Goal: Ask a question

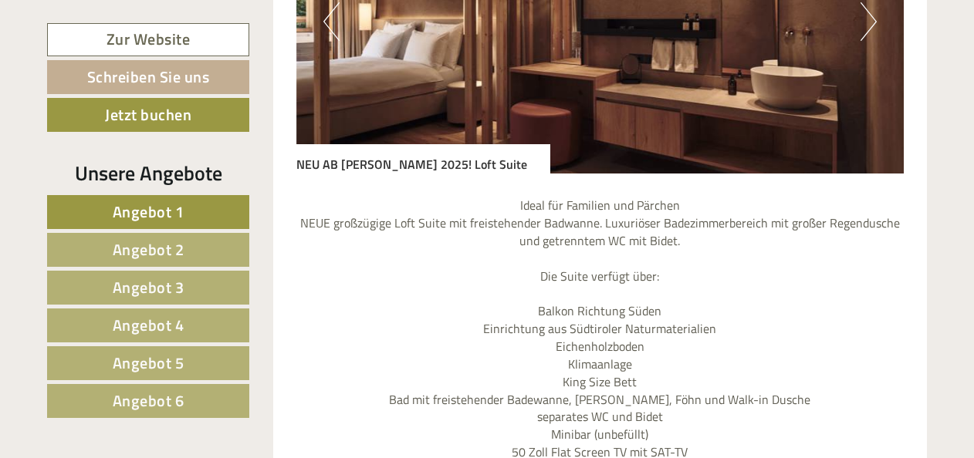
scroll to position [4172, 0]
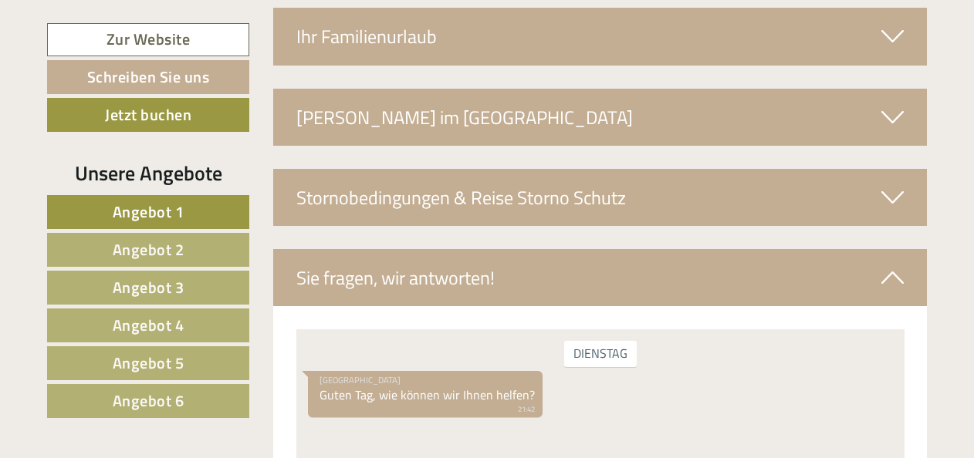
scroll to position [5765, 0]
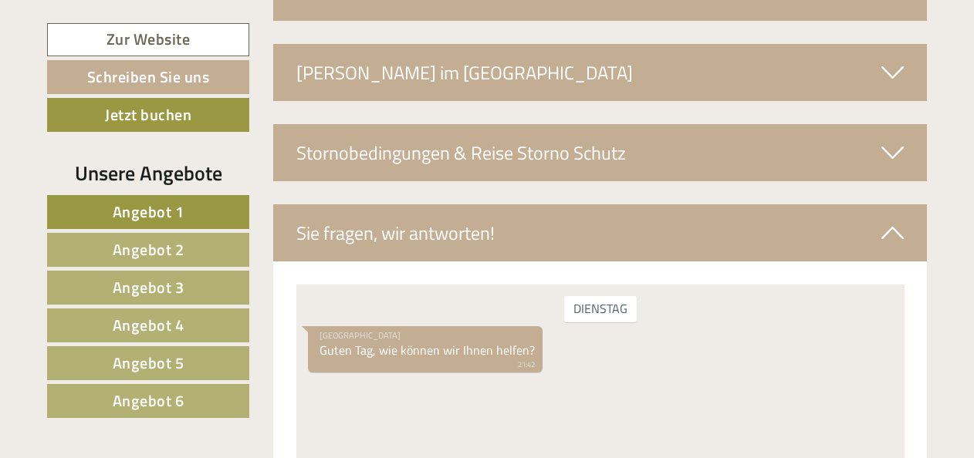
click at [172, 327] on span "Angebot 4" at bounding box center [149, 325] width 72 height 24
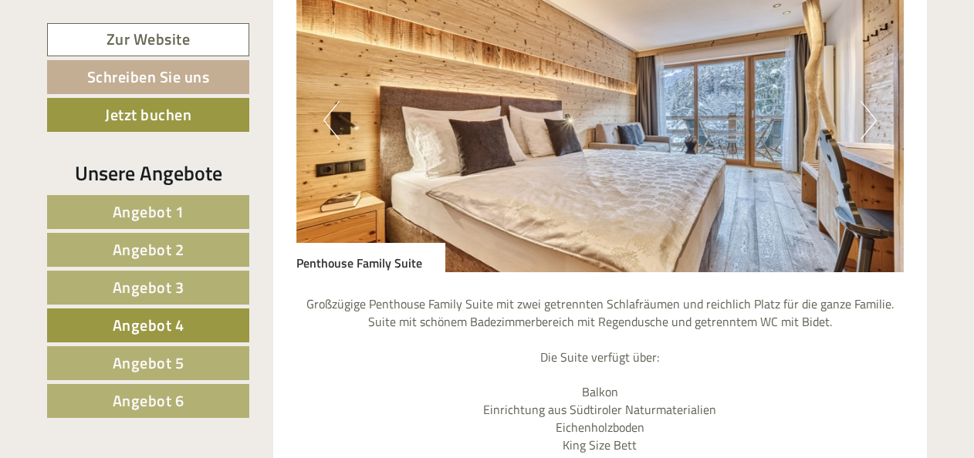
scroll to position [1062, 0]
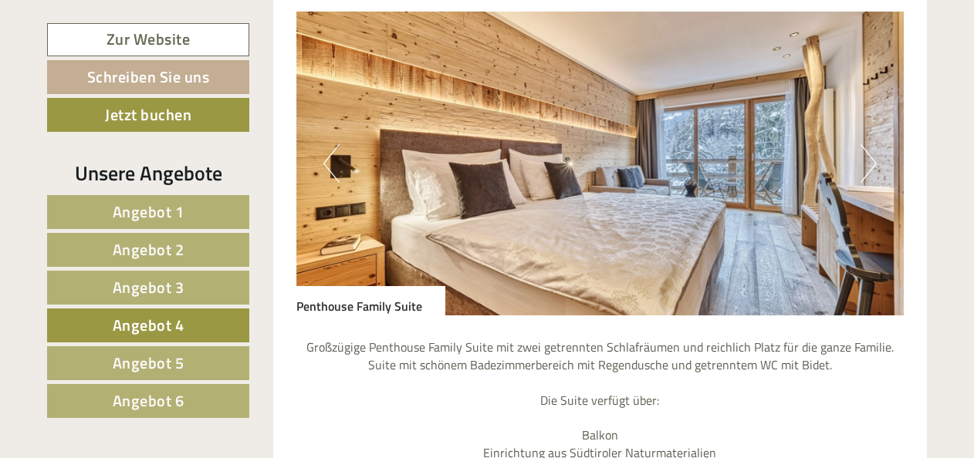
click at [871, 171] on button "Next" at bounding box center [869, 163] width 16 height 39
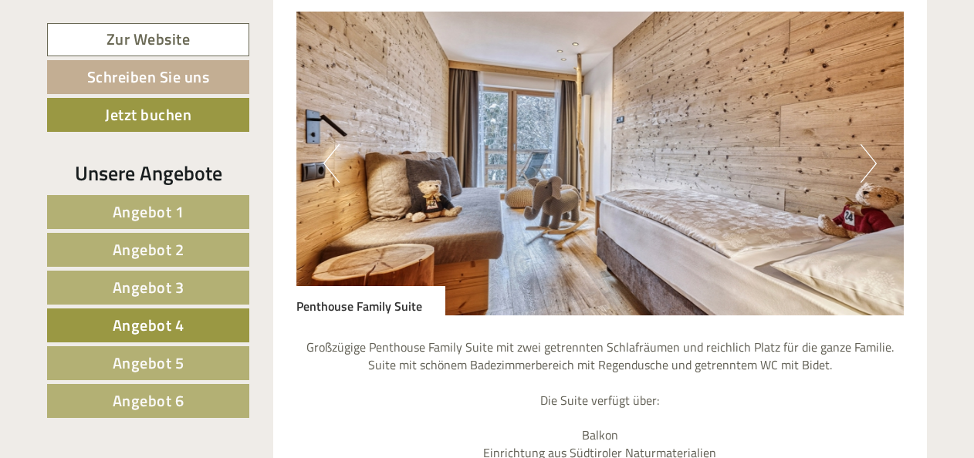
click at [871, 171] on button "Next" at bounding box center [869, 163] width 16 height 39
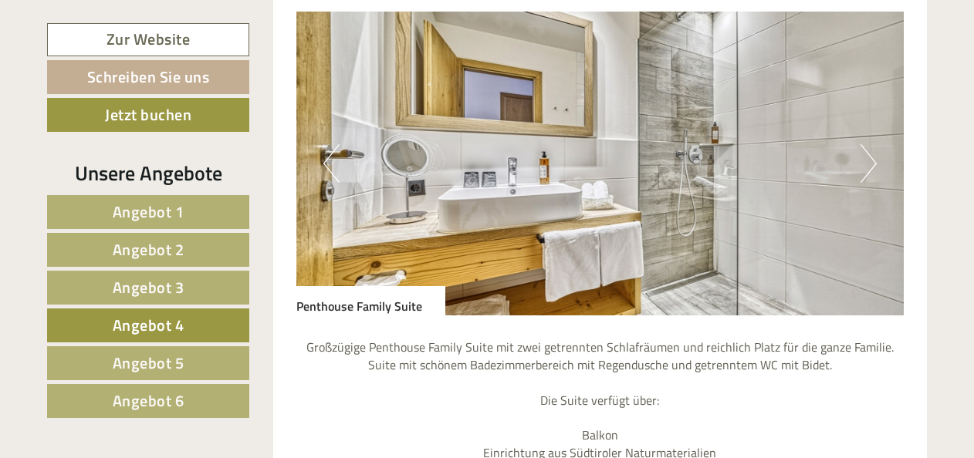
click at [871, 171] on button "Next" at bounding box center [869, 163] width 16 height 39
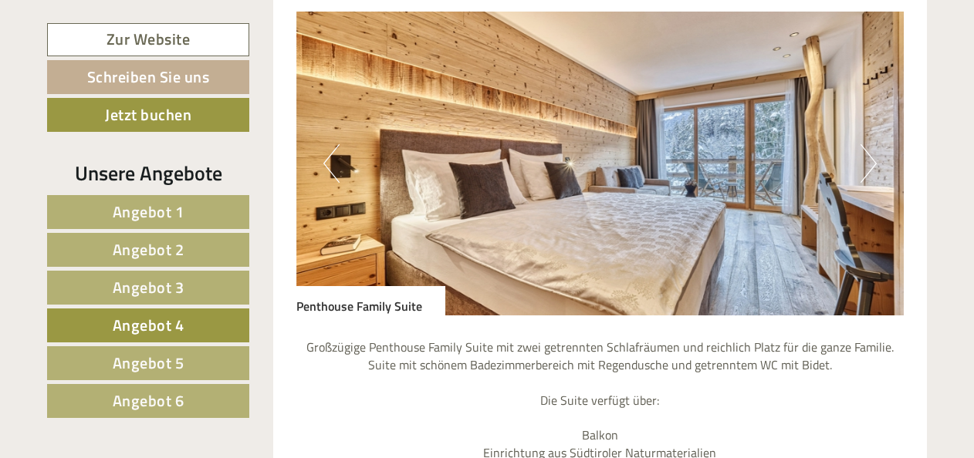
click at [871, 171] on button "Next" at bounding box center [869, 163] width 16 height 39
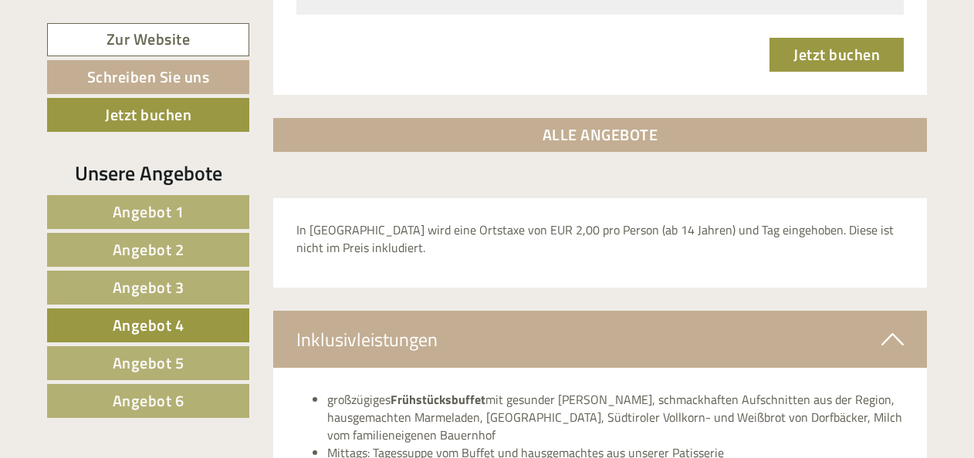
scroll to position [2462, 0]
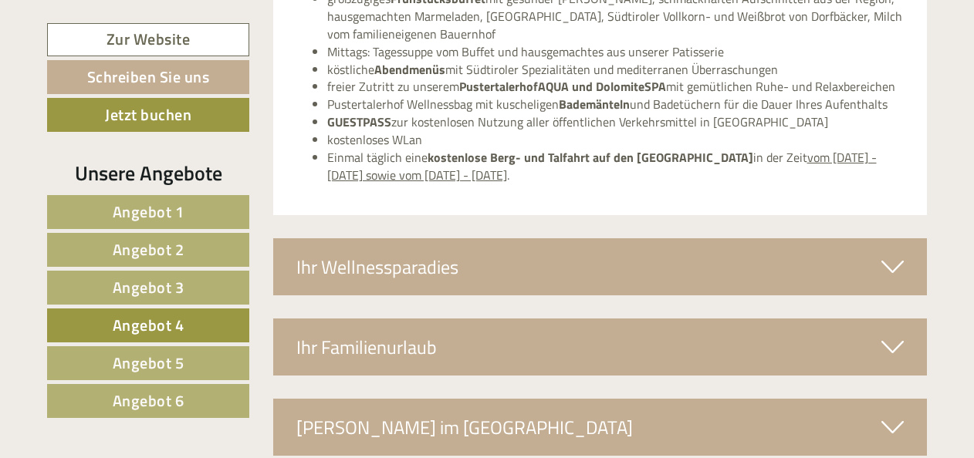
click at [205, 358] on link "Angebot 5" at bounding box center [148, 364] width 202 height 34
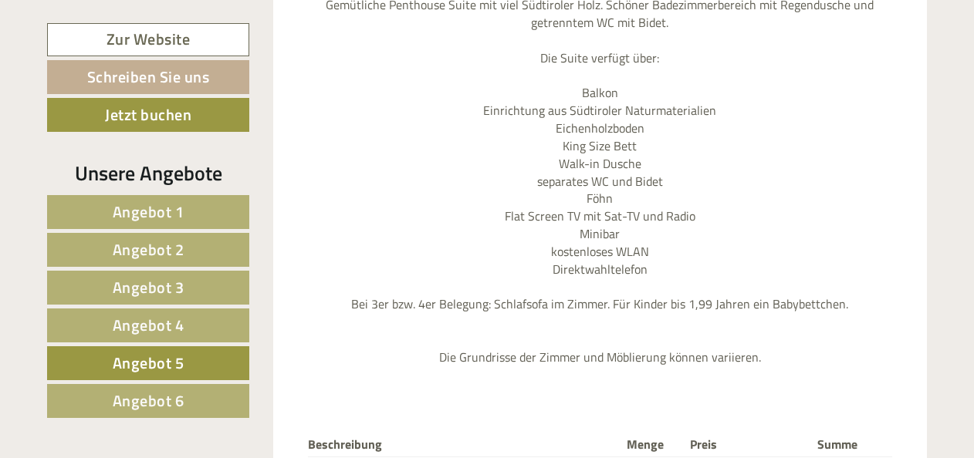
scroll to position [1297, 0]
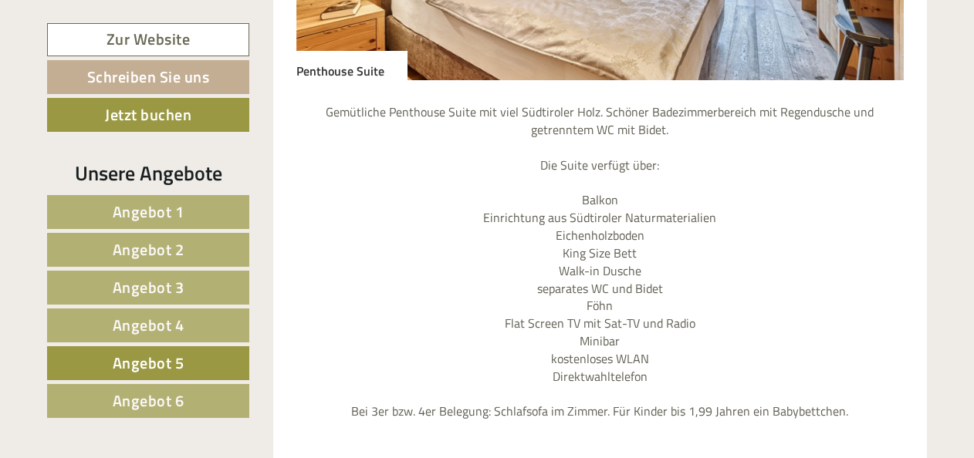
click at [167, 394] on span "Angebot 6" at bounding box center [149, 401] width 72 height 24
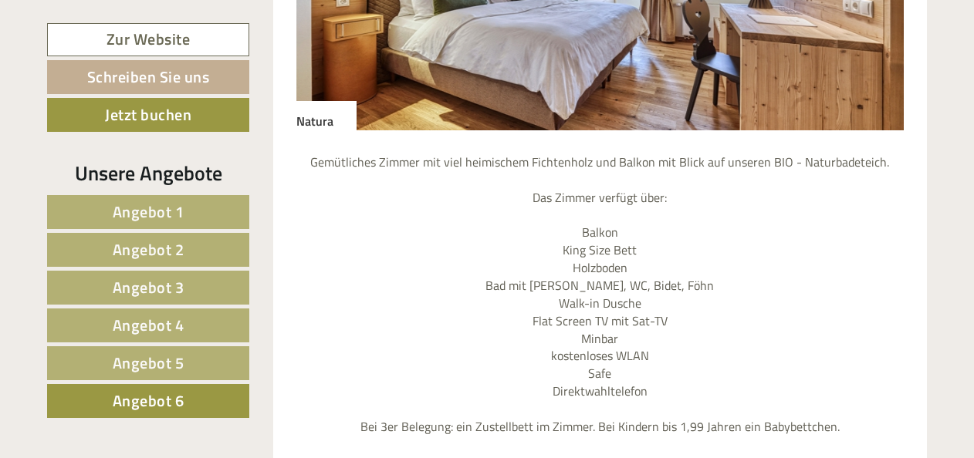
scroll to position [1223, 0]
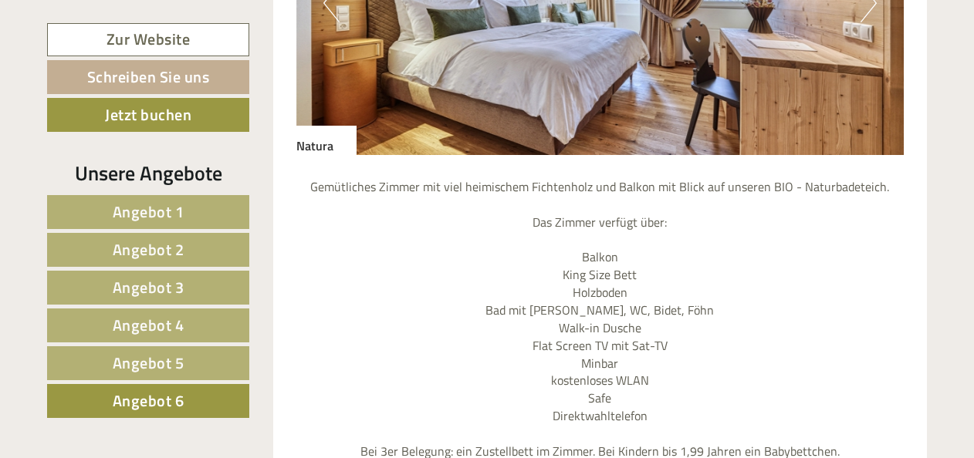
click at [867, 13] on button "Next" at bounding box center [869, 3] width 16 height 39
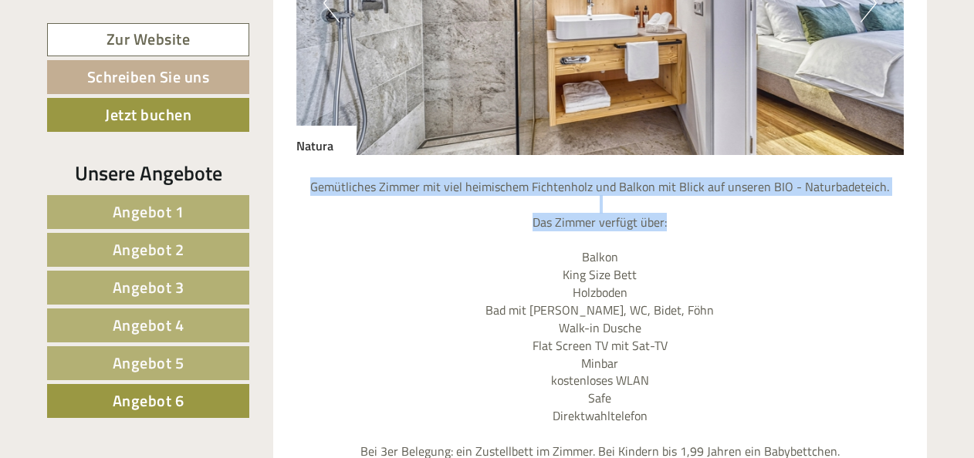
drag, startPoint x: 972, startPoint y: 187, endPoint x: 969, endPoint y: 229, distance: 42.6
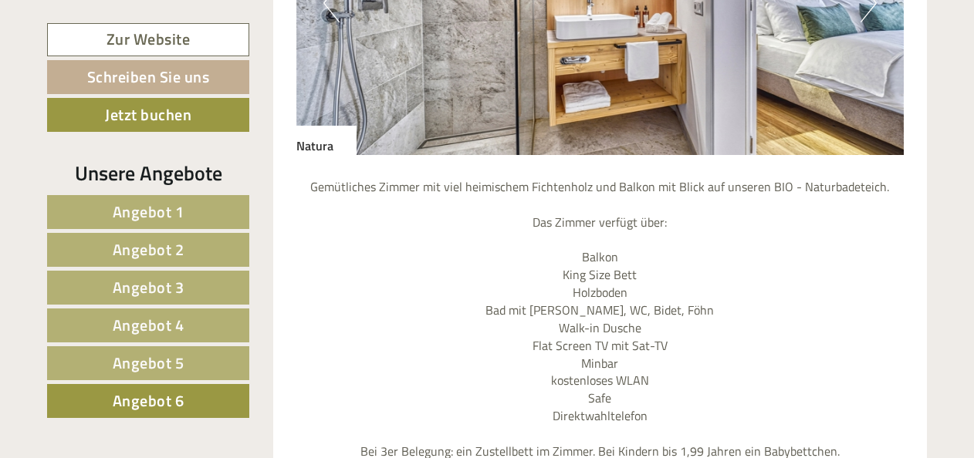
drag, startPoint x: 969, startPoint y: 229, endPoint x: 834, endPoint y: 310, distance: 157.5
click at [834, 310] on p "Gemütliches Zimmer mit viel heimischem Fichtenholz und Balkon mit Blick auf uns…" at bounding box center [600, 345] width 608 height 335
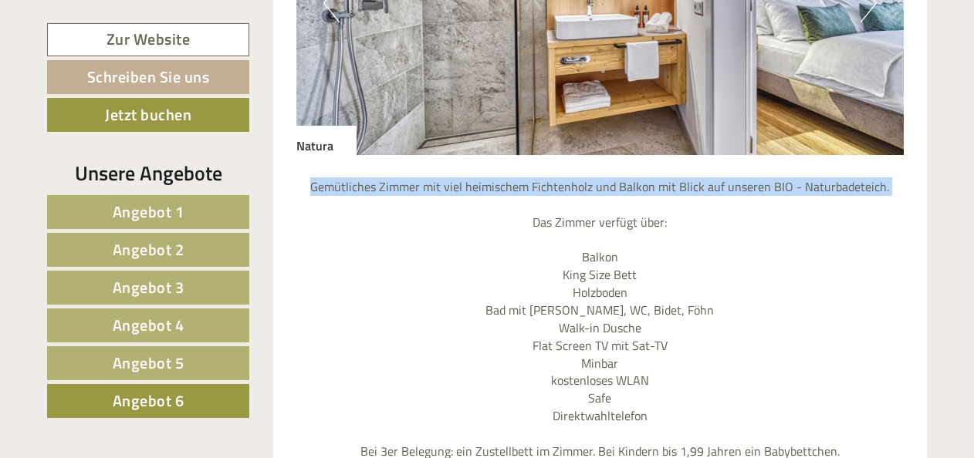
drag, startPoint x: 973, startPoint y: 185, endPoint x: 973, endPoint y: 198, distance: 12.3
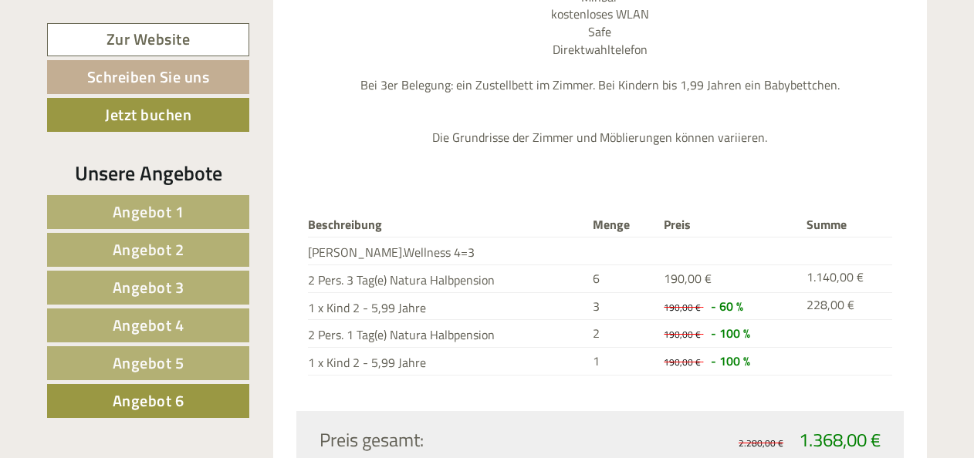
scroll to position [1572, 0]
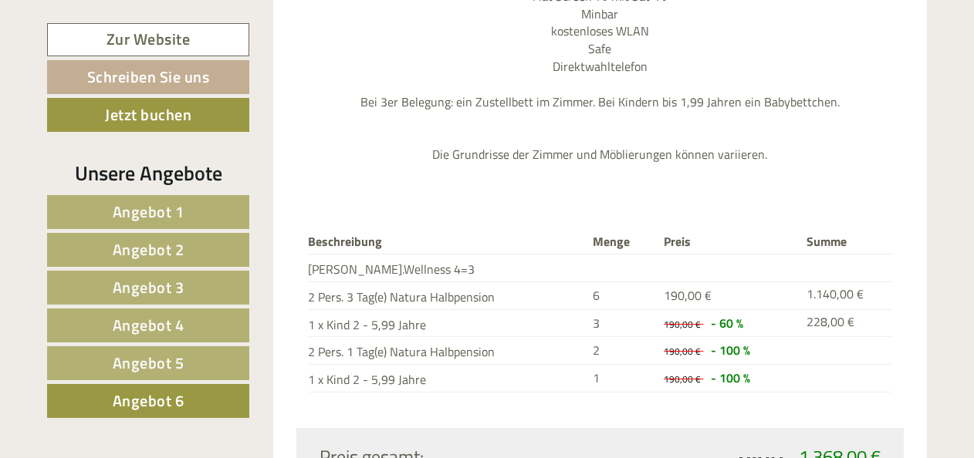
click at [192, 315] on link "Angebot 4" at bounding box center [148, 326] width 202 height 34
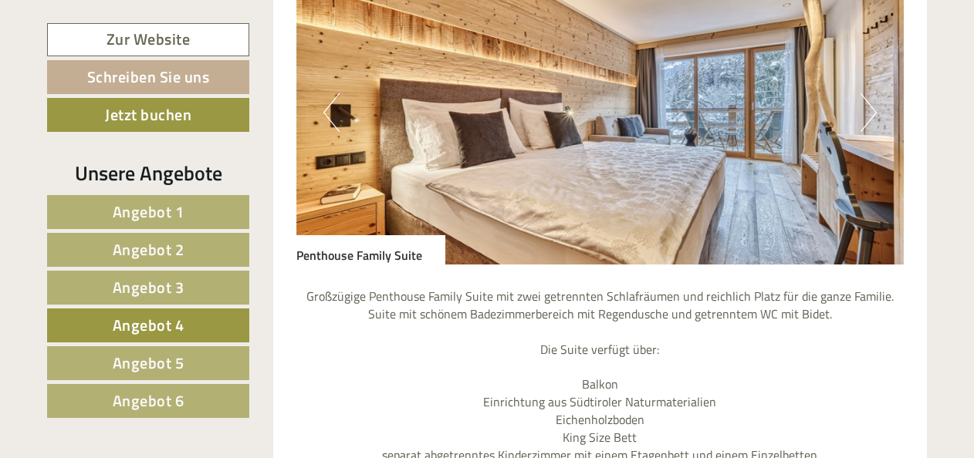
scroll to position [1084, 0]
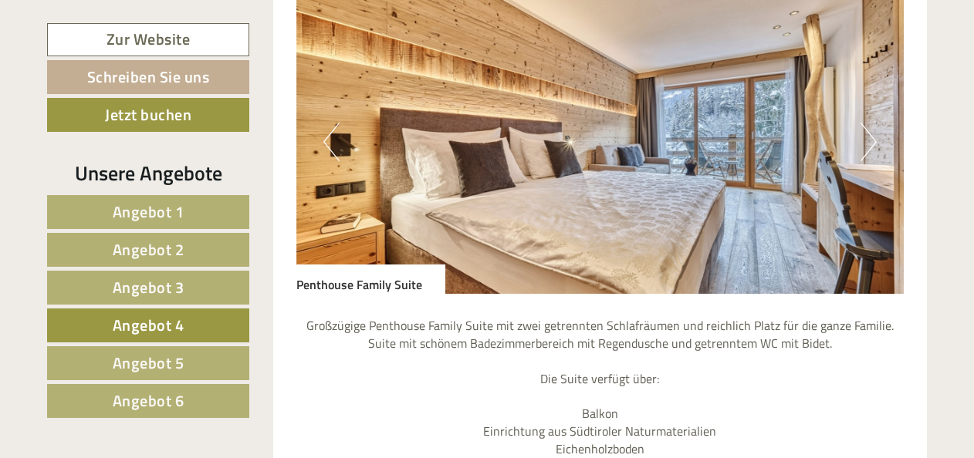
click at [198, 277] on link "Angebot 3" at bounding box center [148, 288] width 202 height 34
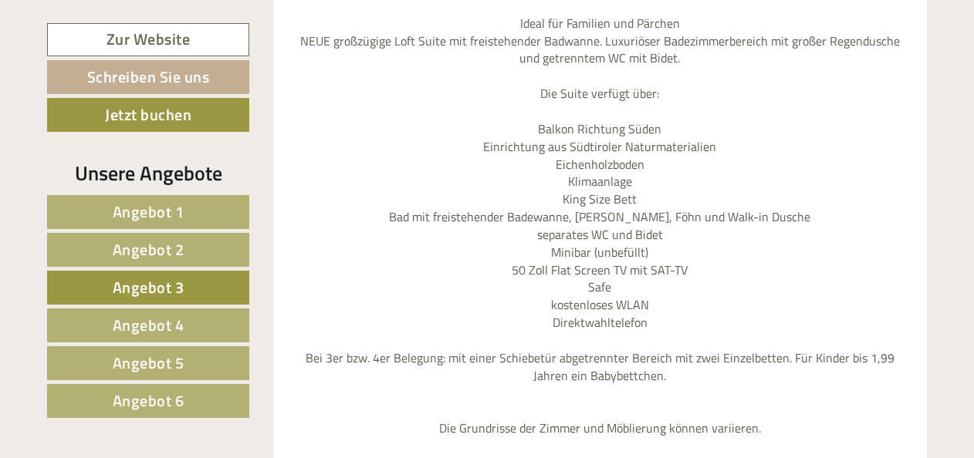
scroll to position [1358, 0]
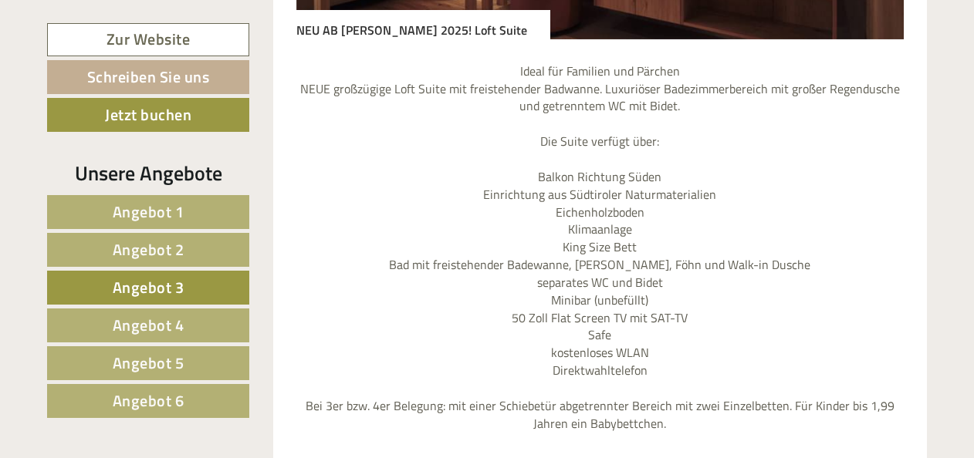
click at [125, 239] on span "Angebot 2" at bounding box center [149, 250] width 72 height 24
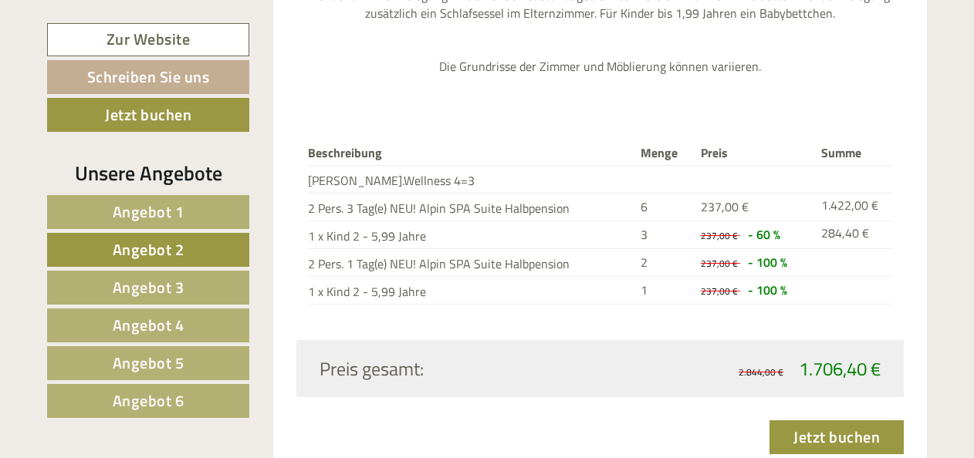
scroll to position [1834, 0]
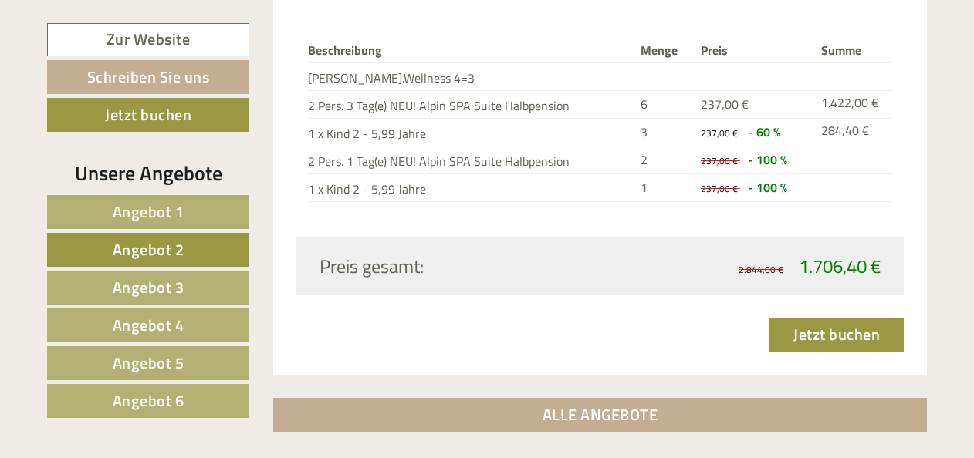
click at [194, 332] on link "Angebot 4" at bounding box center [148, 326] width 202 height 34
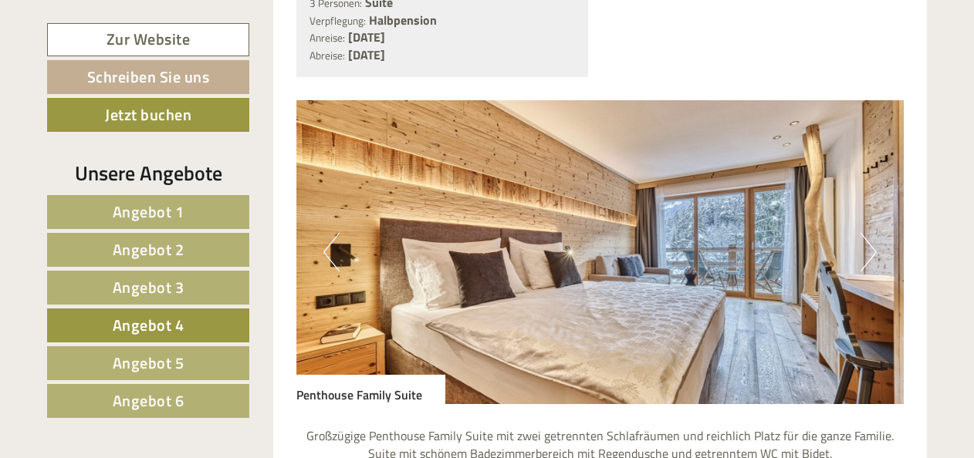
scroll to position [1041, 0]
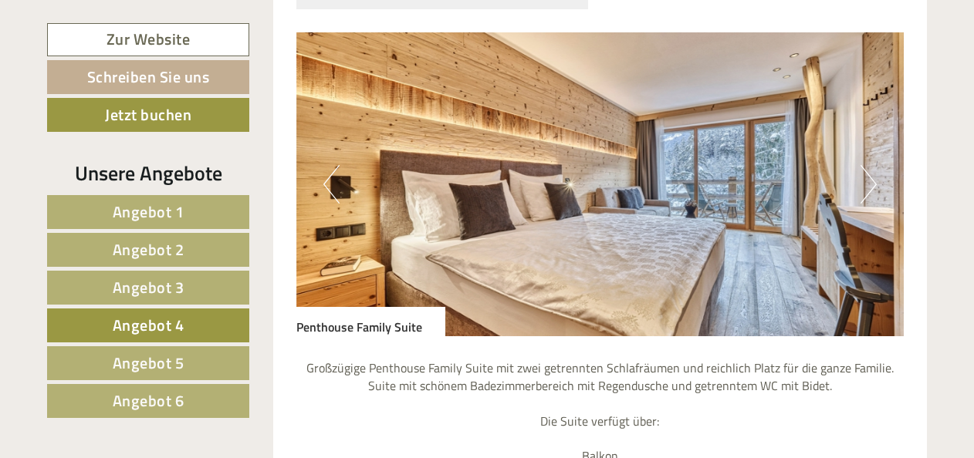
click at [866, 187] on button "Next" at bounding box center [869, 184] width 16 height 39
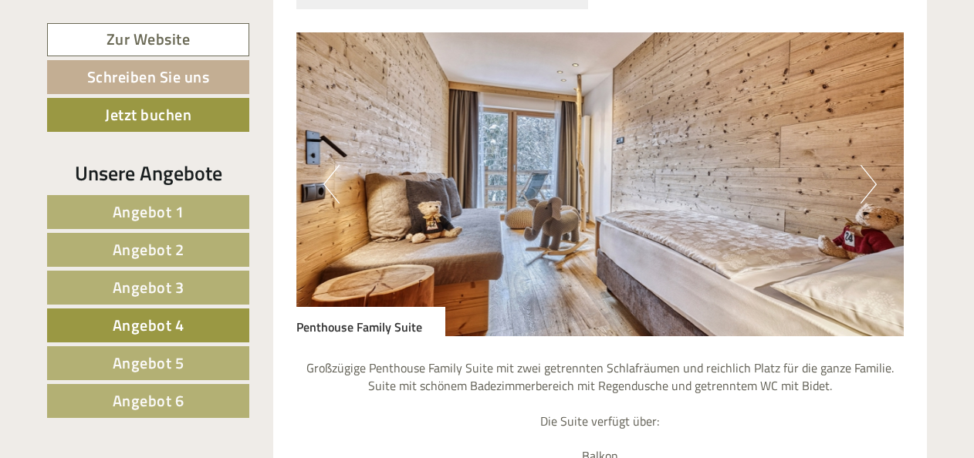
click at [866, 187] on button "Next" at bounding box center [869, 184] width 16 height 39
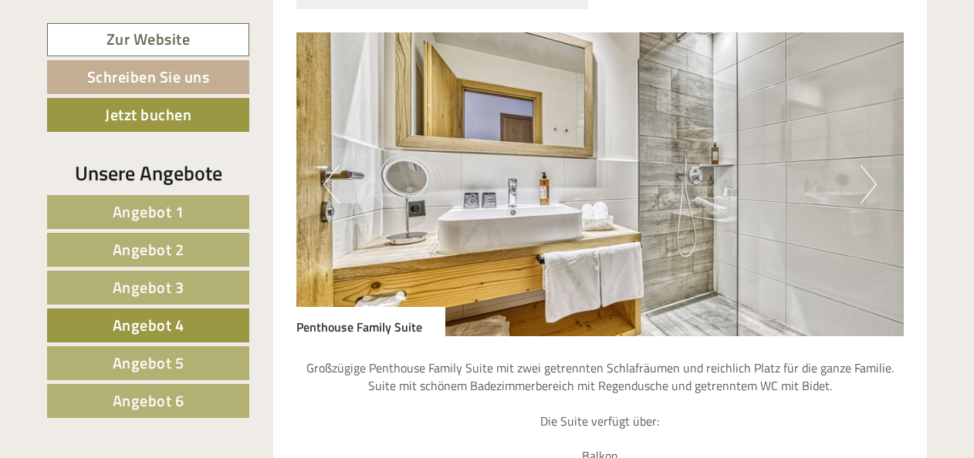
click at [868, 188] on button "Next" at bounding box center [869, 184] width 16 height 39
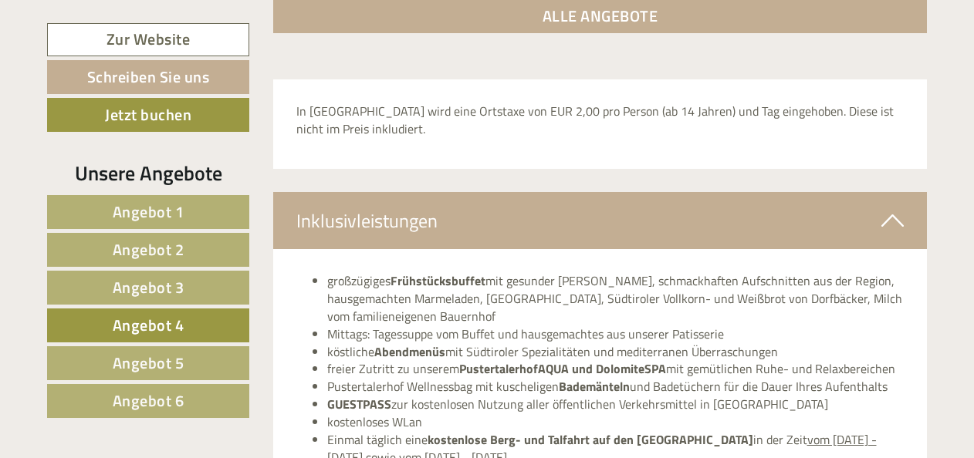
scroll to position [2223, 0]
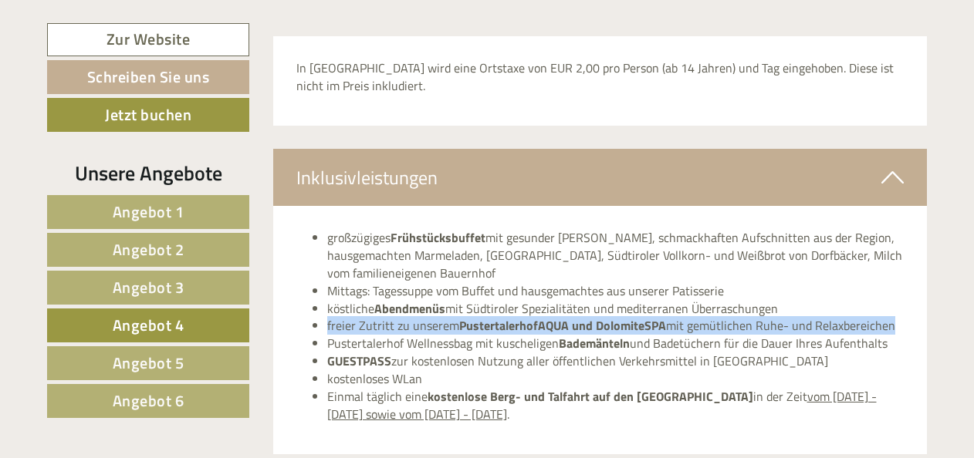
drag, startPoint x: 971, startPoint y: 309, endPoint x: 973, endPoint y: 332, distance: 23.3
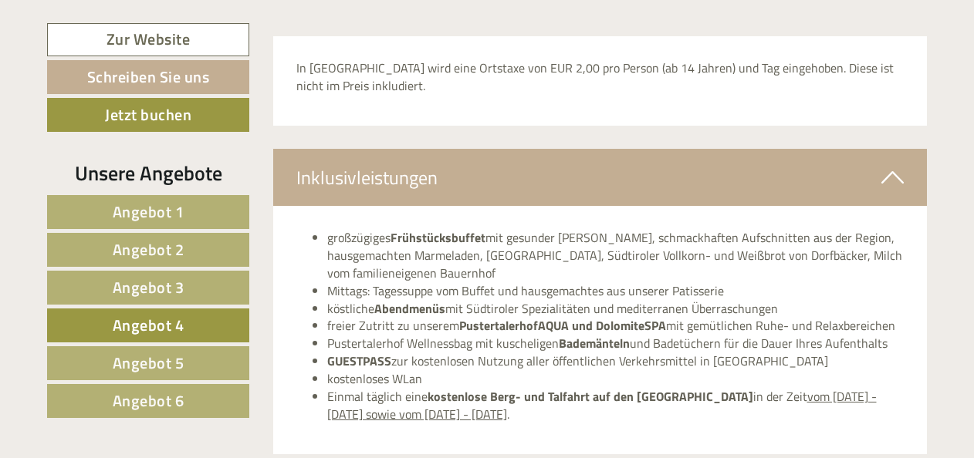
drag, startPoint x: 973, startPoint y: 332, endPoint x: 973, endPoint y: 350, distance: 17.8
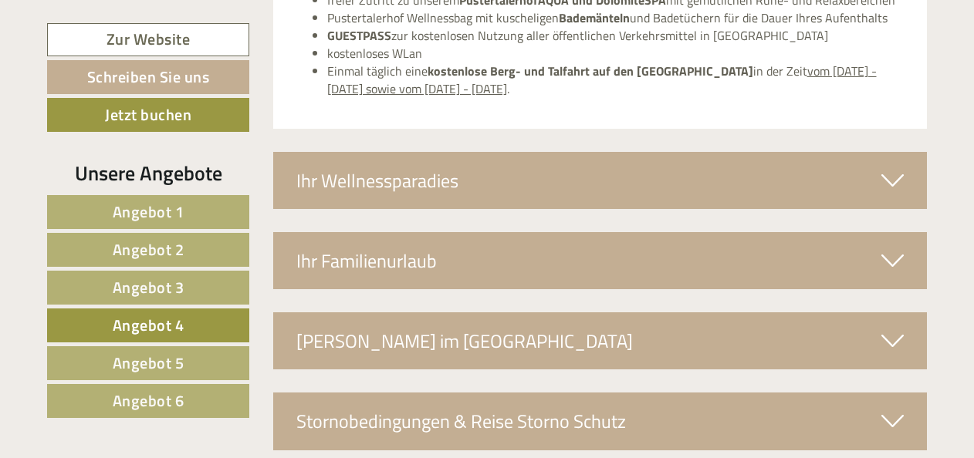
scroll to position [2552, 0]
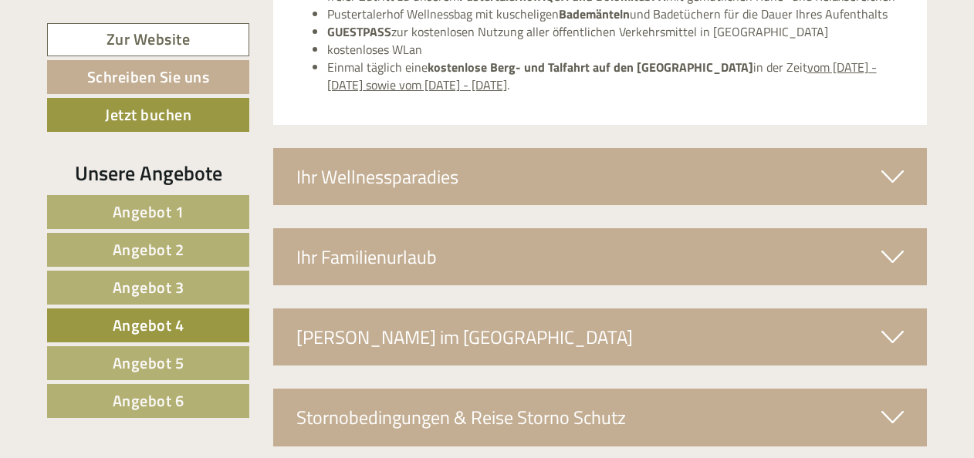
click at [898, 259] on icon at bounding box center [892, 257] width 22 height 26
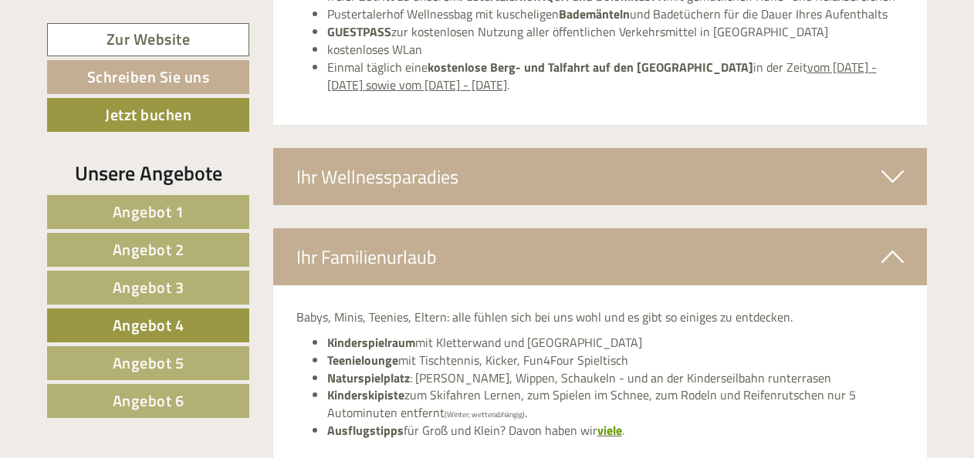
scroll to position [2562, 0]
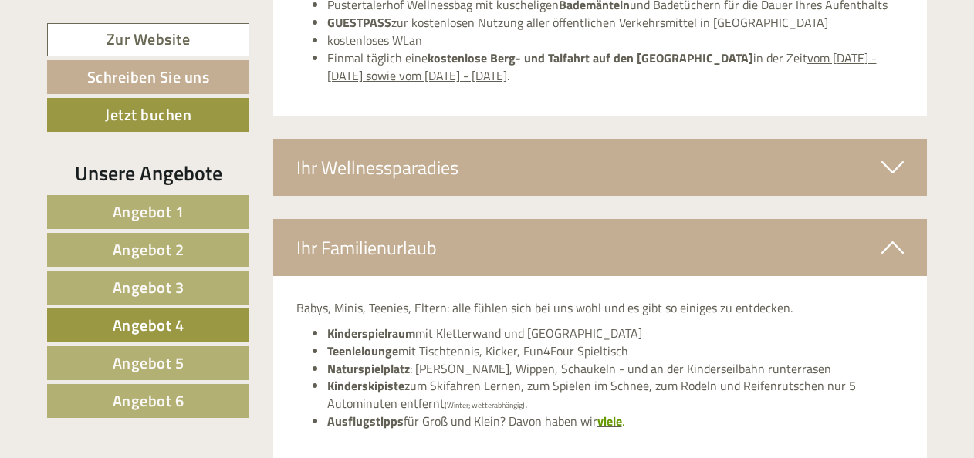
click at [693, 146] on div "Ihr Wellnessparadies" at bounding box center [600, 167] width 655 height 57
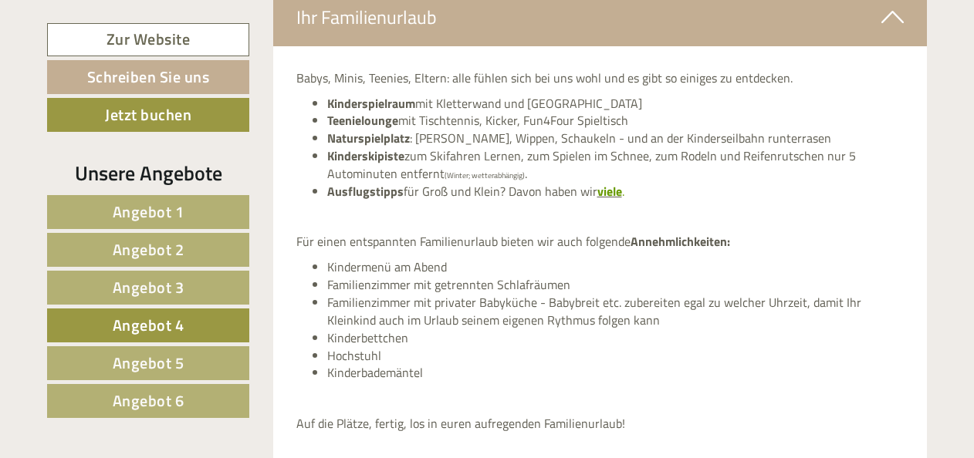
scroll to position [3388, 0]
click at [209, 72] on link "Schreiben Sie uns" at bounding box center [148, 77] width 202 height 34
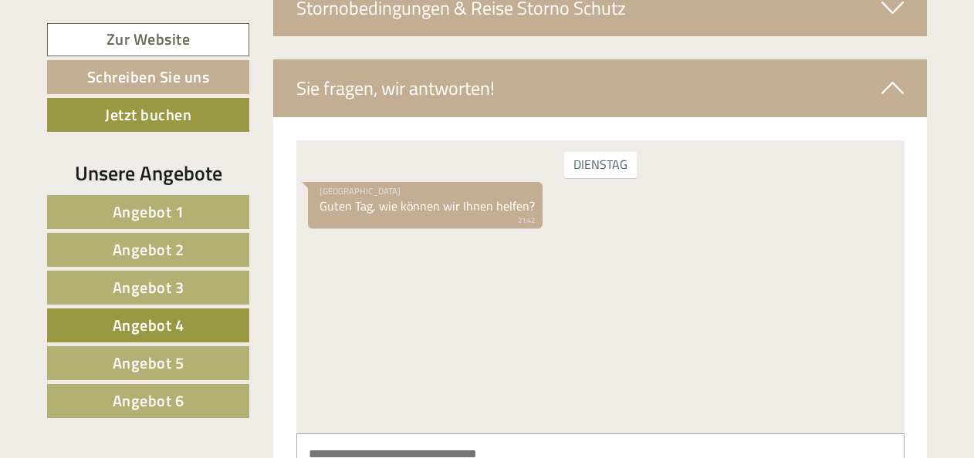
scroll to position [3996, 0]
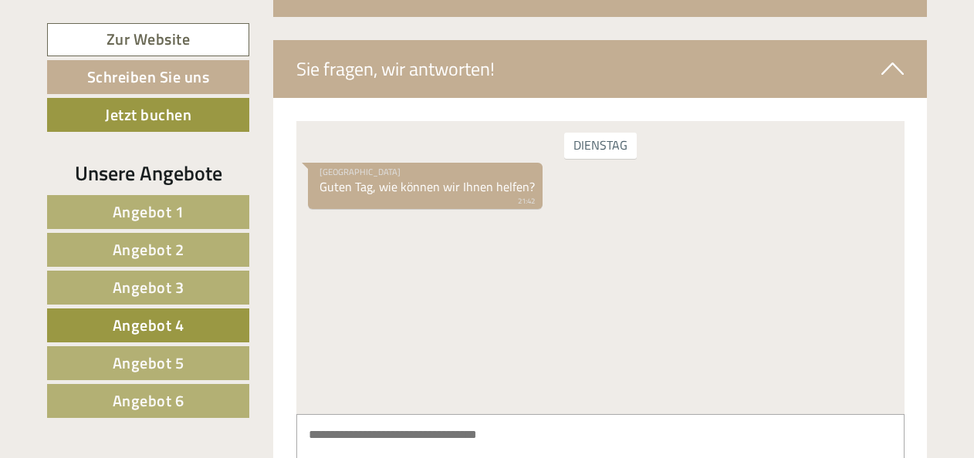
click at [374, 443] on textarea at bounding box center [600, 453] width 608 height 78
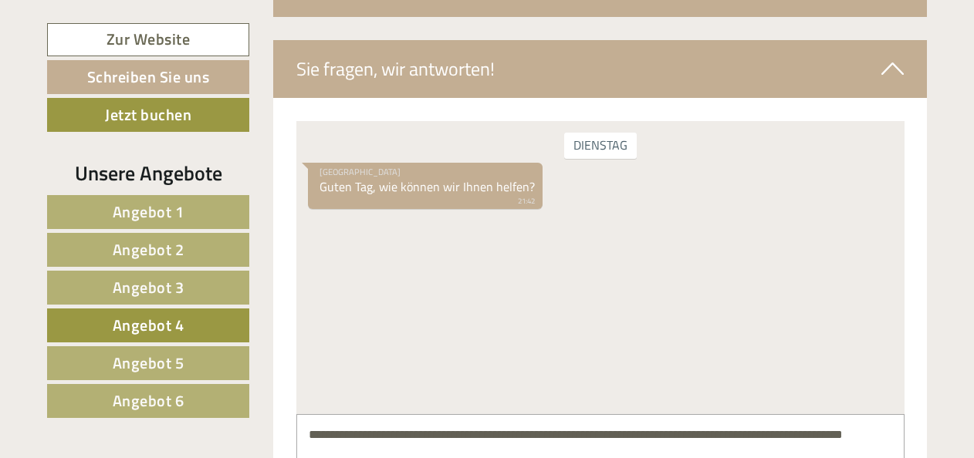
scroll to position [3998, 0]
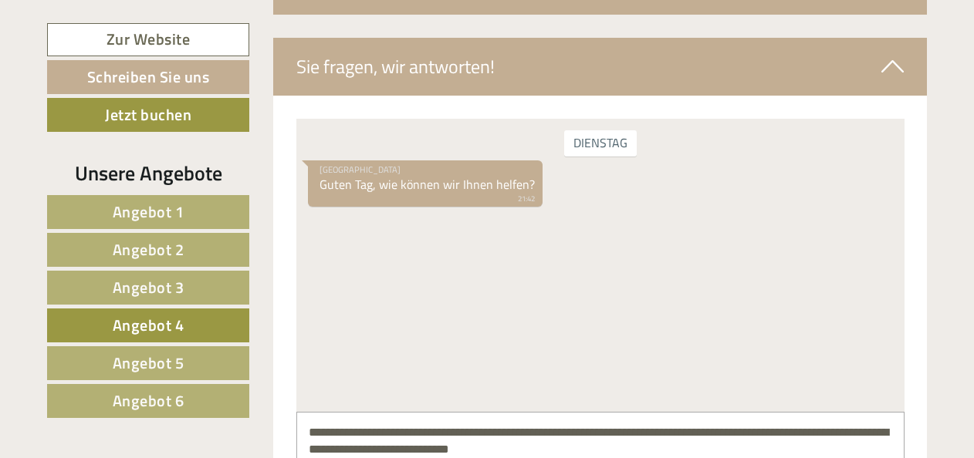
type textarea "**********"
click at [585, 450] on textarea "**********" at bounding box center [600, 450] width 608 height 78
click at [648, 264] on div "[DATE] Hotel Pustertalerhof Guten Tag, wie können wir Ihnen helfen? 21:42" at bounding box center [600, 264] width 608 height 293
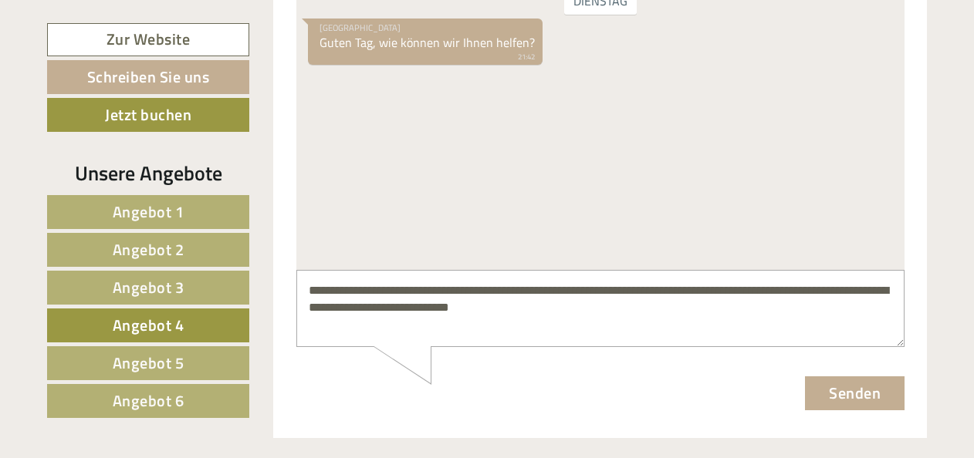
scroll to position [4146, 0]
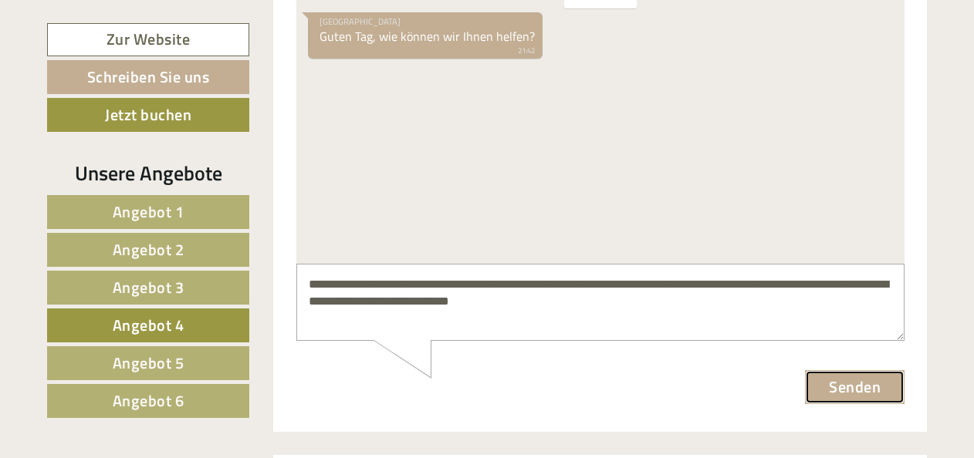
click at [840, 389] on button "Senden" at bounding box center [854, 387] width 100 height 34
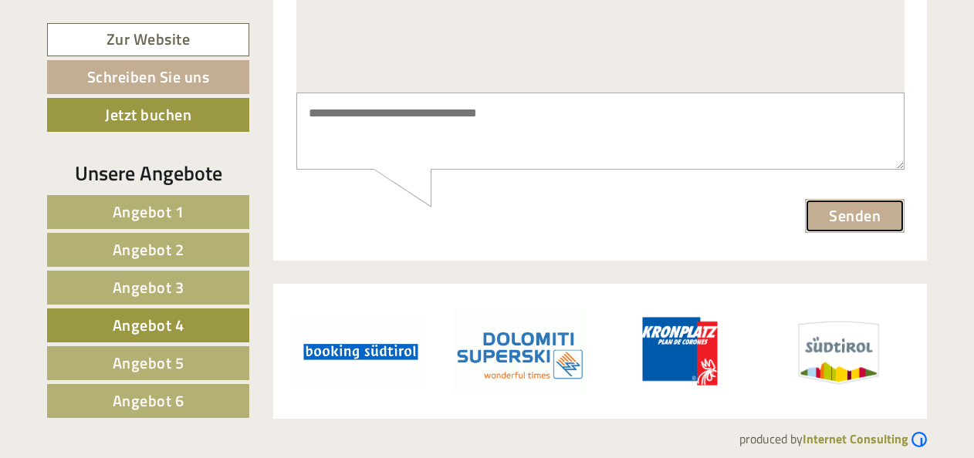
scroll to position [4092, 0]
